Goal: Task Accomplishment & Management: Understand process/instructions

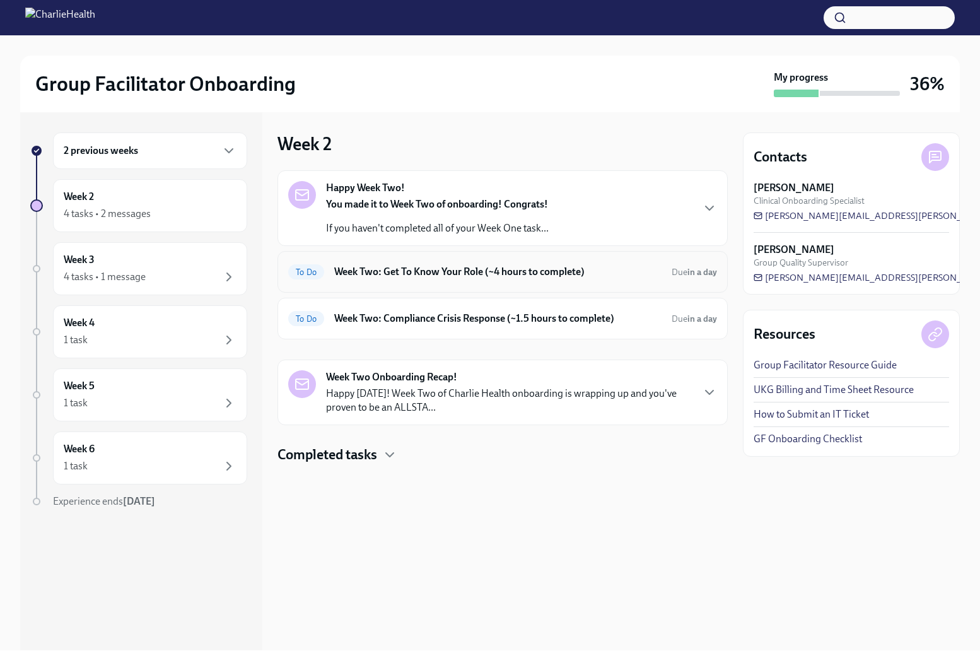
click at [409, 267] on h6 "Week Two: Get To Know Your Role (~4 hours to complete)" at bounding box center [497, 272] width 327 height 14
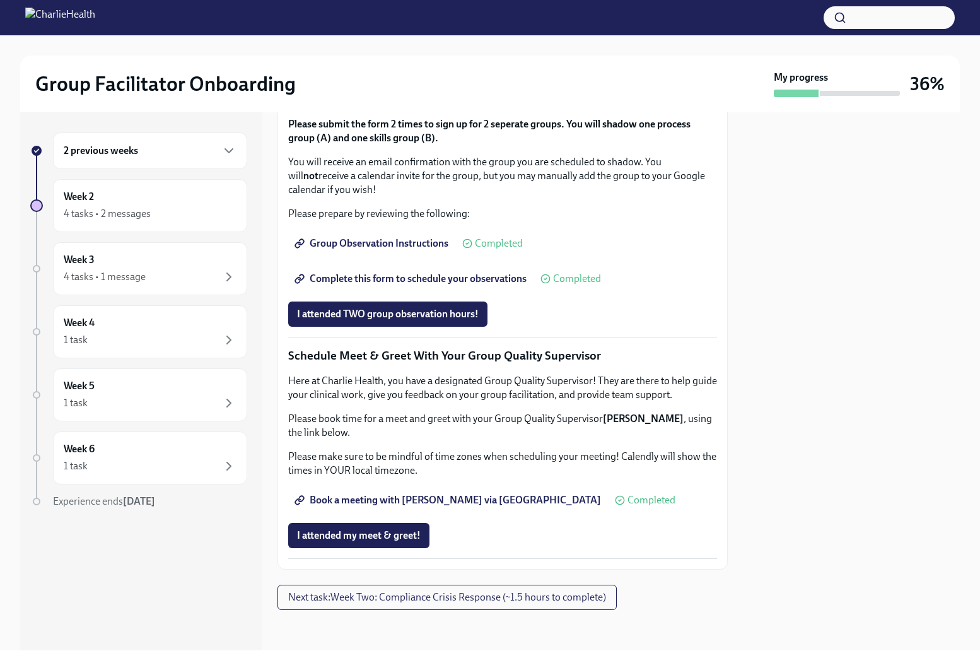
scroll to position [964, 0]
click at [426, 327] on button "I attended TWO group observation hours!" at bounding box center [387, 313] width 199 height 25
click at [473, 592] on span "Next task : Week Two: Compliance Crisis Response (~1.5 hours to complete)" at bounding box center [447, 597] width 318 height 13
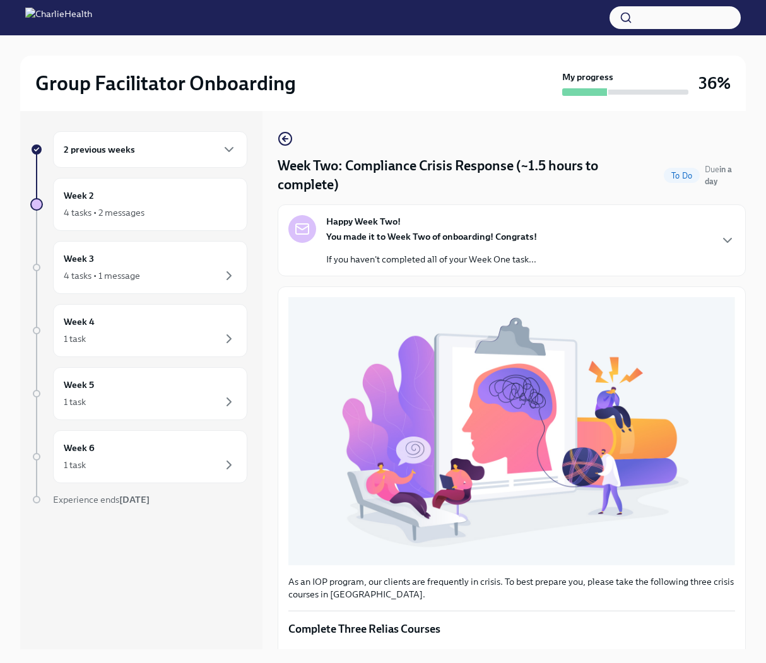
scroll to position [196, 0]
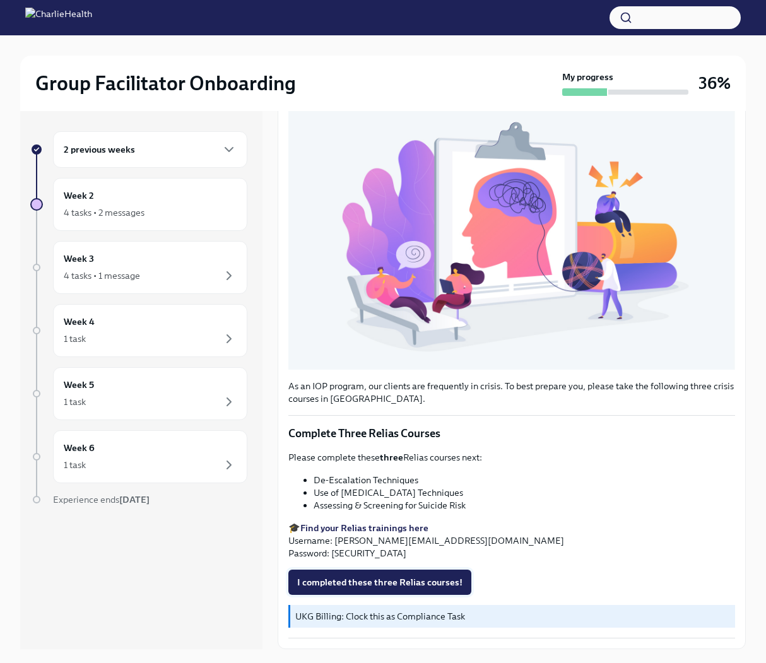
click at [372, 585] on span "I completed these three Relias courses!" at bounding box center [379, 582] width 165 height 13
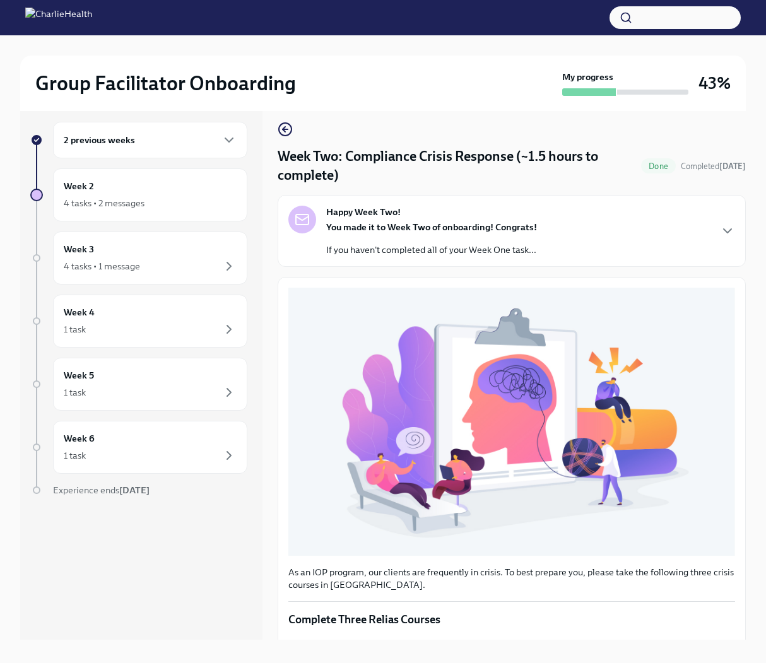
scroll to position [12, 0]
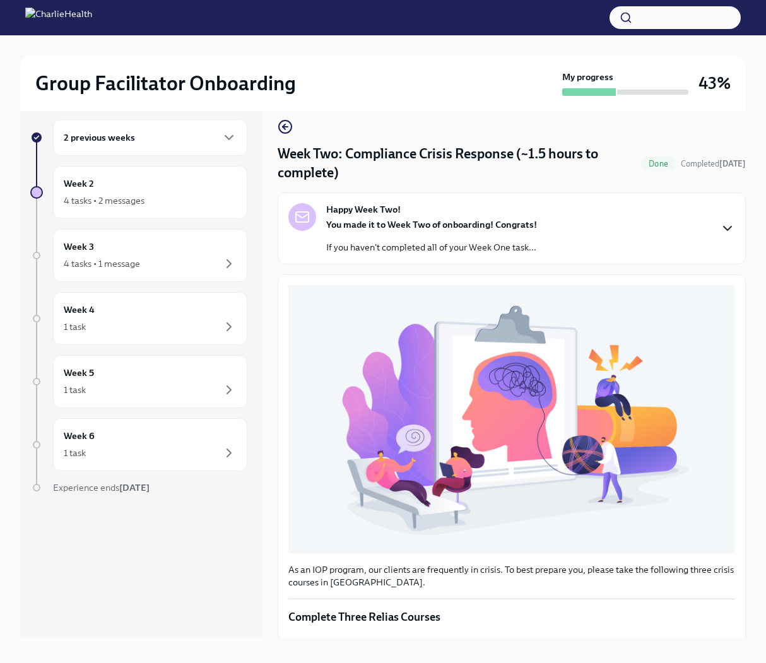
click at [730, 226] on icon "button" at bounding box center [727, 228] width 8 height 4
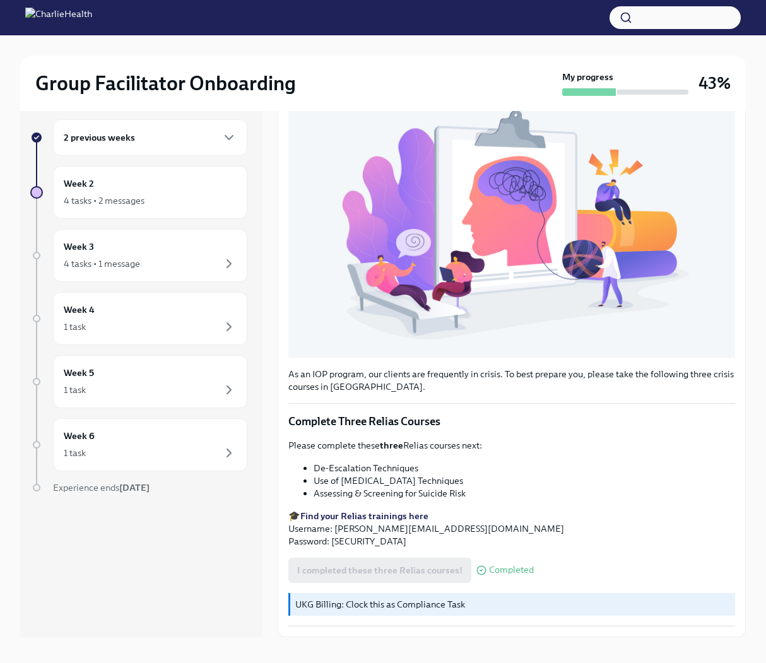
scroll to position [565, 0]
click at [212, 262] on div "4 tasks • 1 message" at bounding box center [150, 263] width 173 height 15
